Goal: Use online tool/utility: Use online tool/utility

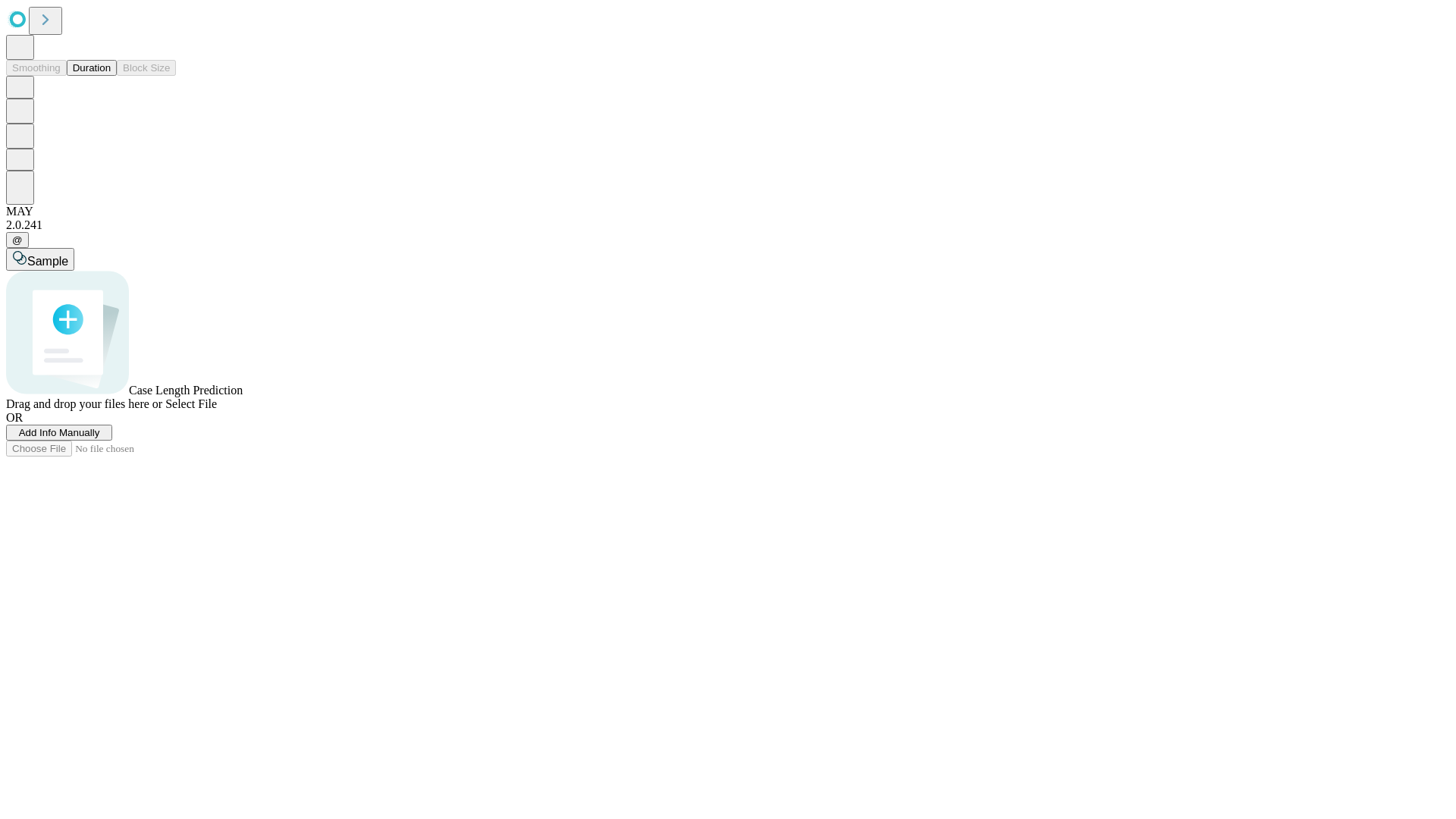
click at [111, 76] on button "Duration" at bounding box center [92, 68] width 50 height 16
click at [68, 255] on span "Sample" at bounding box center [47, 261] width 41 height 13
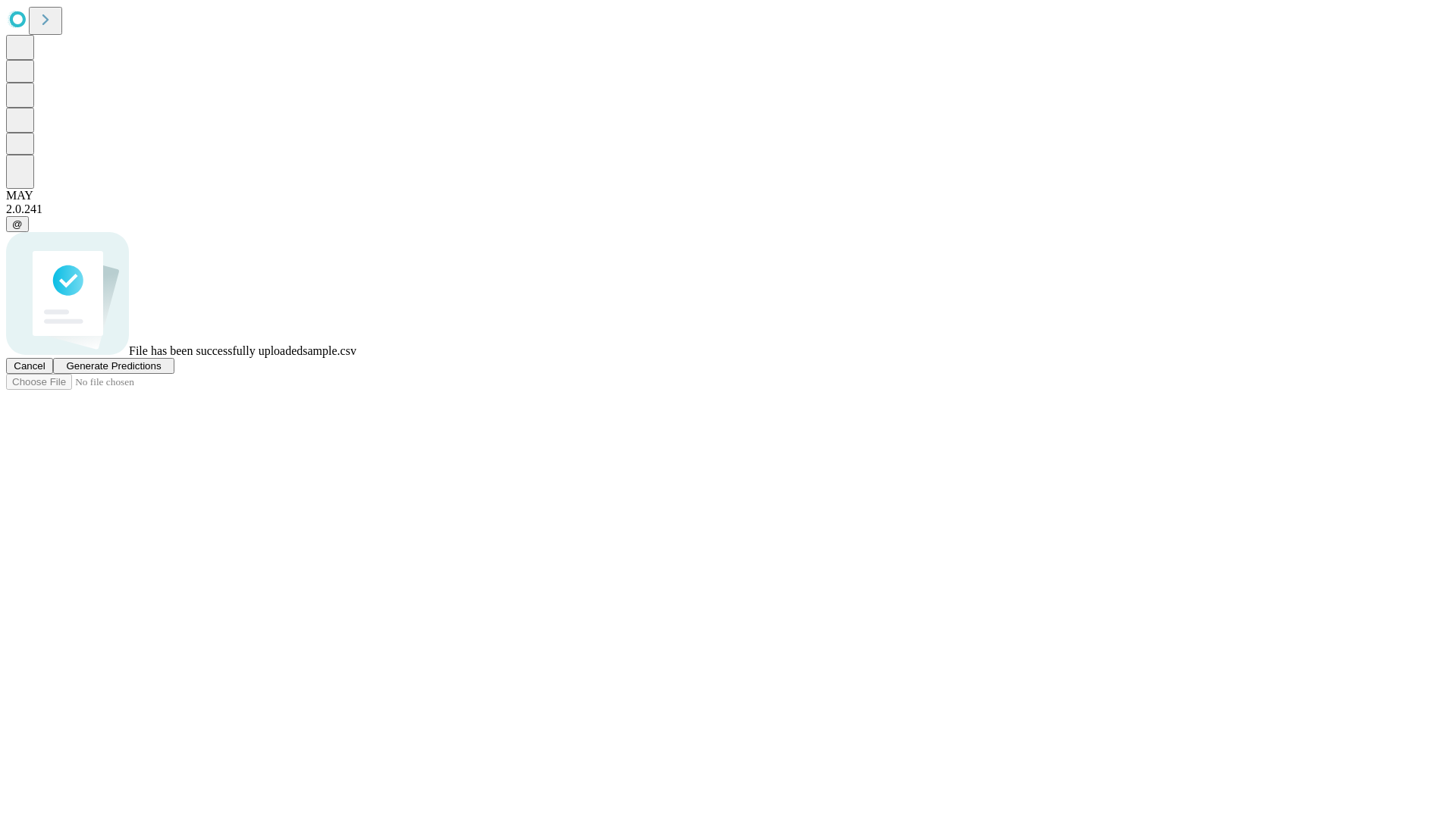
click at [161, 371] on span "Generate Predictions" at bounding box center [113, 366] width 95 height 11
